Goal: Task Accomplishment & Management: Use online tool/utility

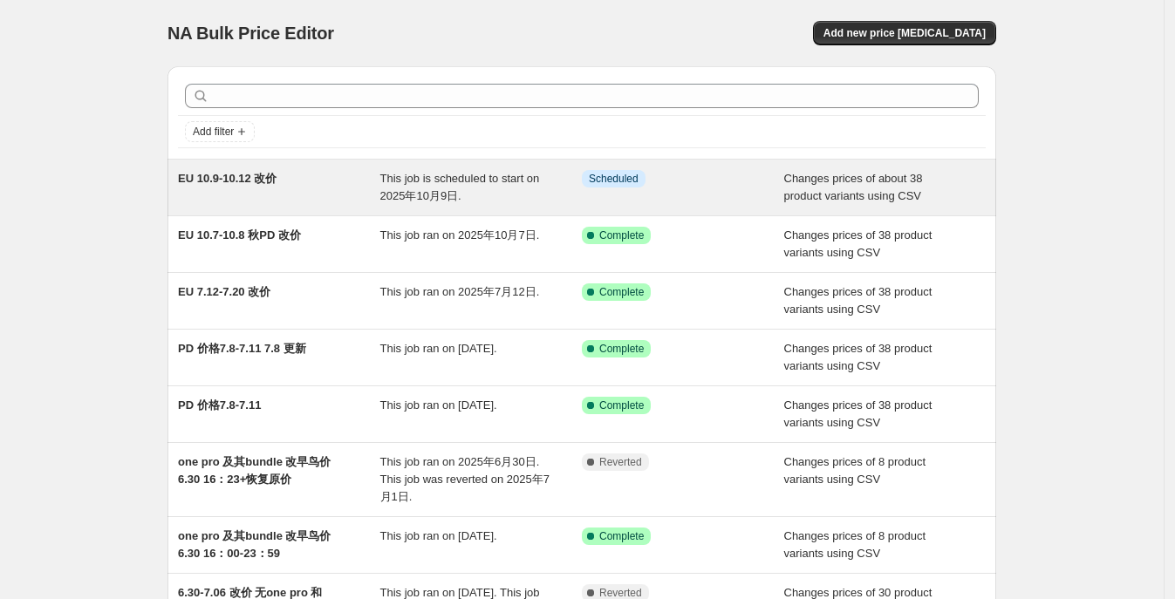
click at [298, 189] on div "EU 10.9-10.12 改价" at bounding box center [279, 187] width 202 height 35
